Goal: Information Seeking & Learning: Learn about a topic

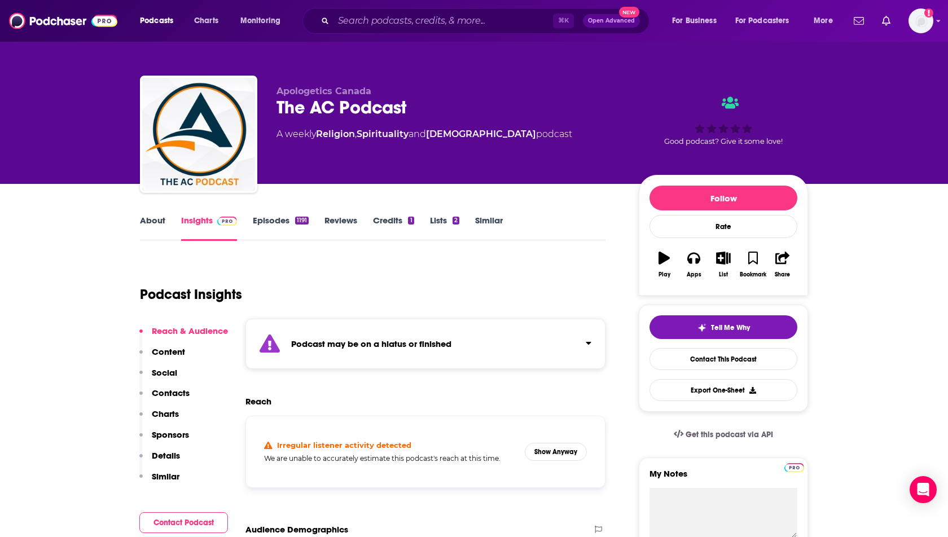
click at [264, 225] on link "Episodes 1191" at bounding box center [281, 228] width 56 height 26
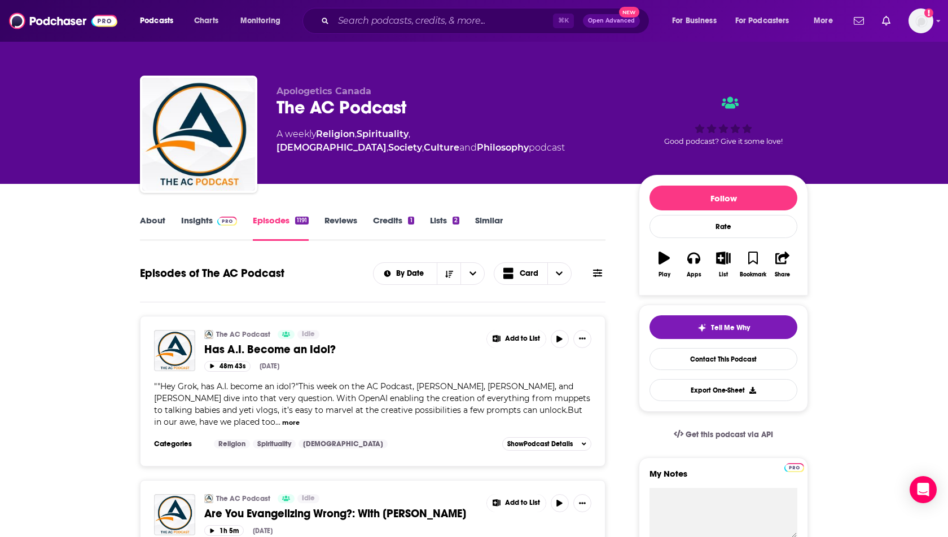
click at [210, 226] on link "Insights" at bounding box center [209, 228] width 56 height 26
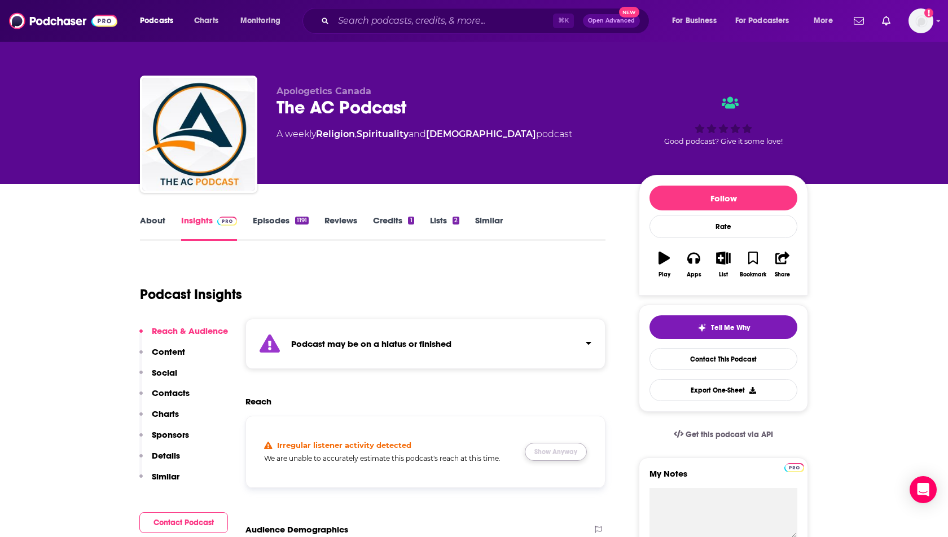
click at [552, 444] on button "Show Anyway" at bounding box center [556, 452] width 62 height 18
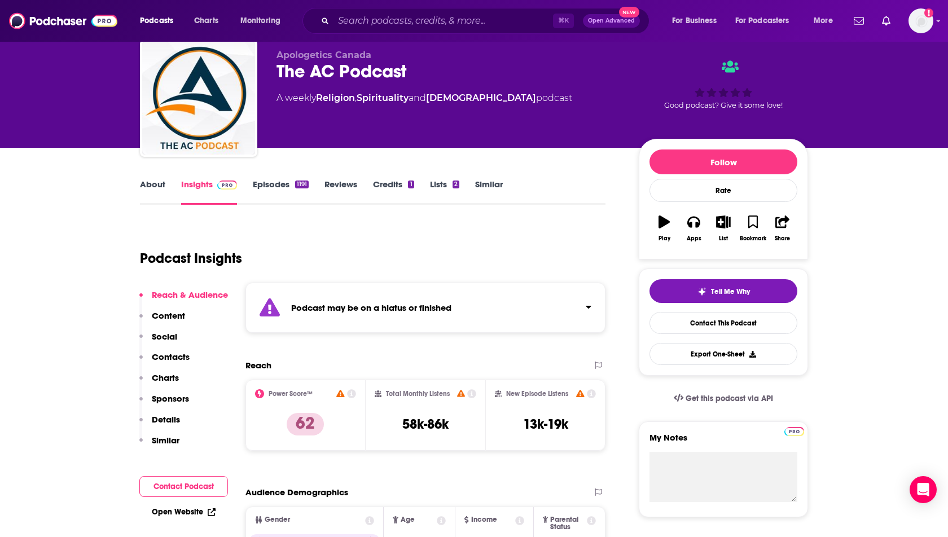
scroll to position [37, 0]
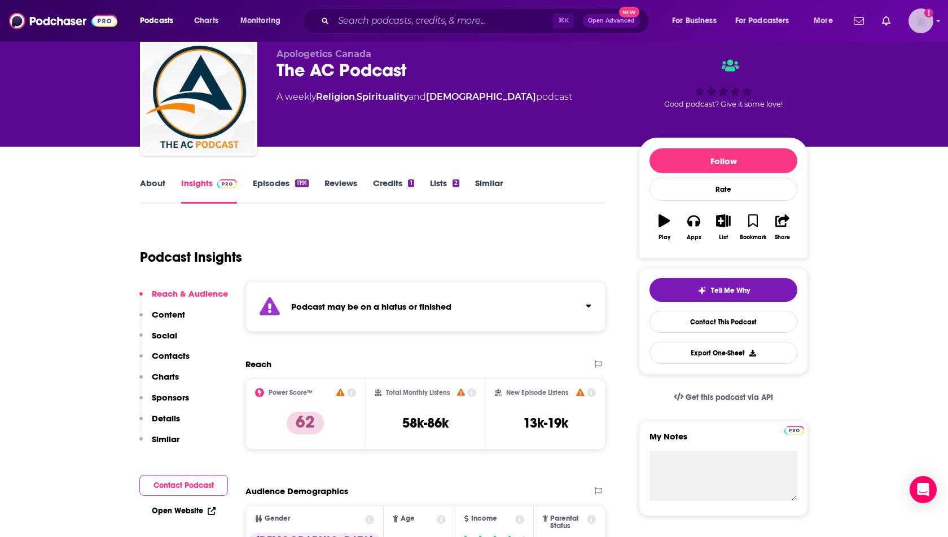
click at [918, 21] on img "Logged in as heidi.egloff" at bounding box center [921, 20] width 25 height 25
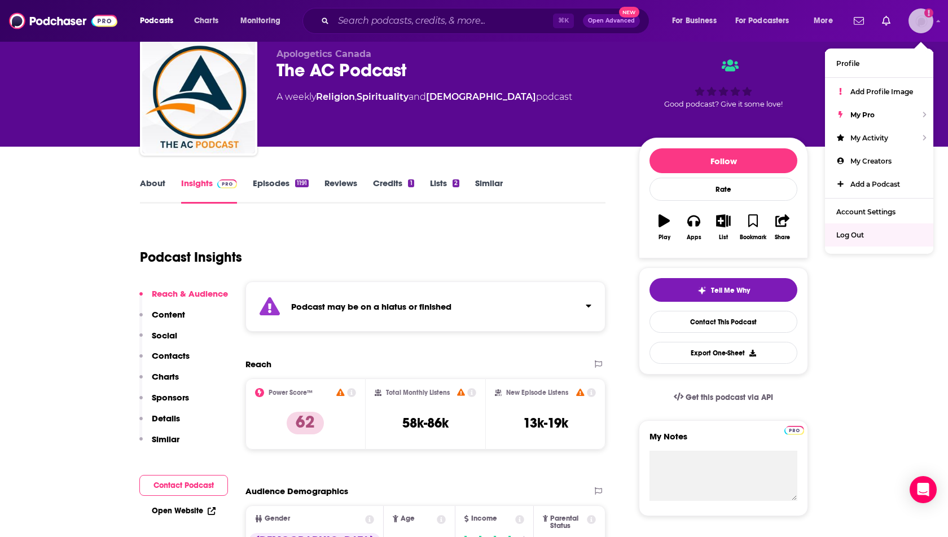
click at [850, 231] on span "Log Out" at bounding box center [851, 235] width 28 height 8
